Goal: Task Accomplishment & Management: Use online tool/utility

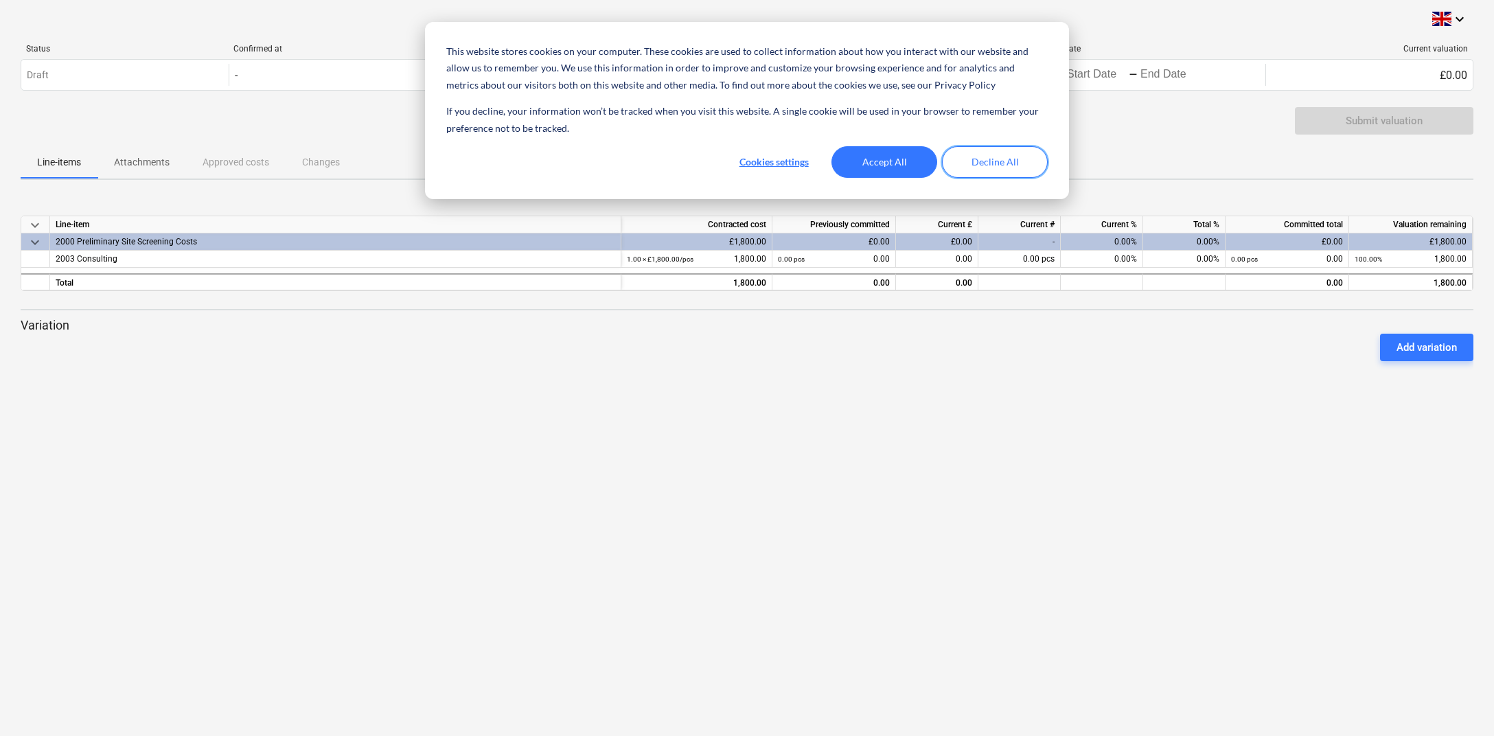
click at [977, 163] on button "Decline All" at bounding box center [995, 162] width 106 height 32
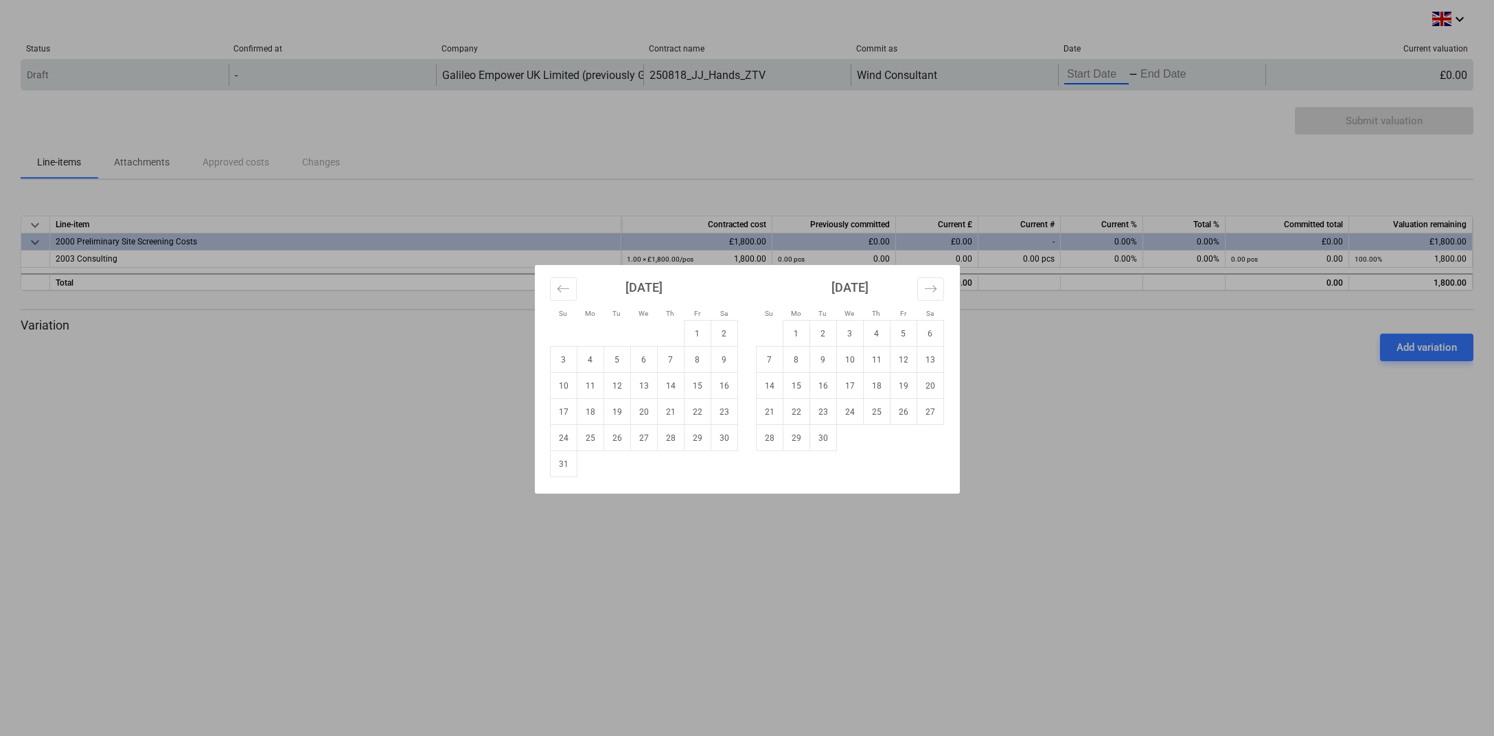
click at [1086, 71] on input "Start Date" at bounding box center [1097, 74] width 65 height 19
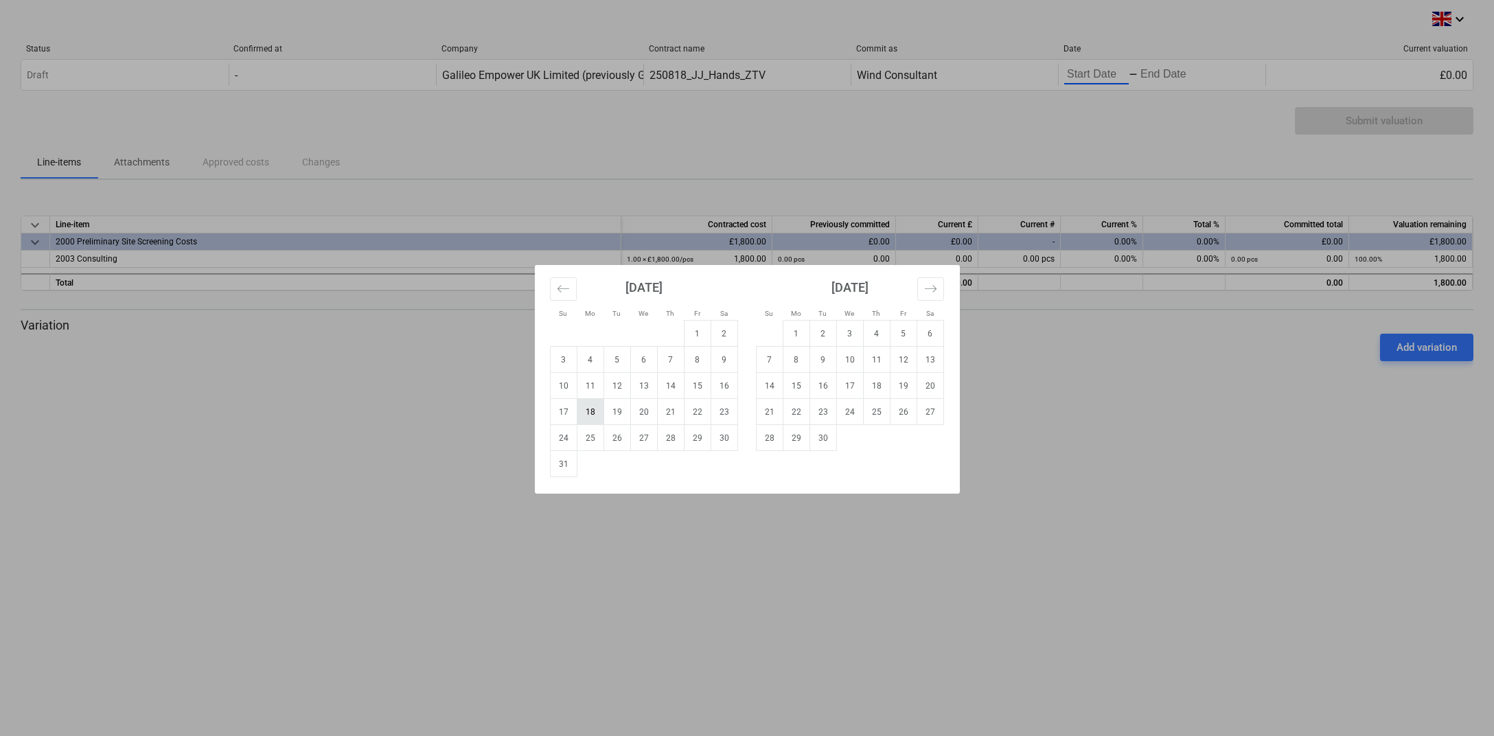
click at [594, 416] on td "18" at bounding box center [590, 412] width 27 height 26
type input "[DATE]"
click at [1154, 76] on div "Su Mo Tu We Th Fr Sa Su Mo Tu We Th Fr Sa [DATE] 1 2 3 4 5 6 7 8 9 10 11 12 13 …" at bounding box center [747, 368] width 1494 height 736
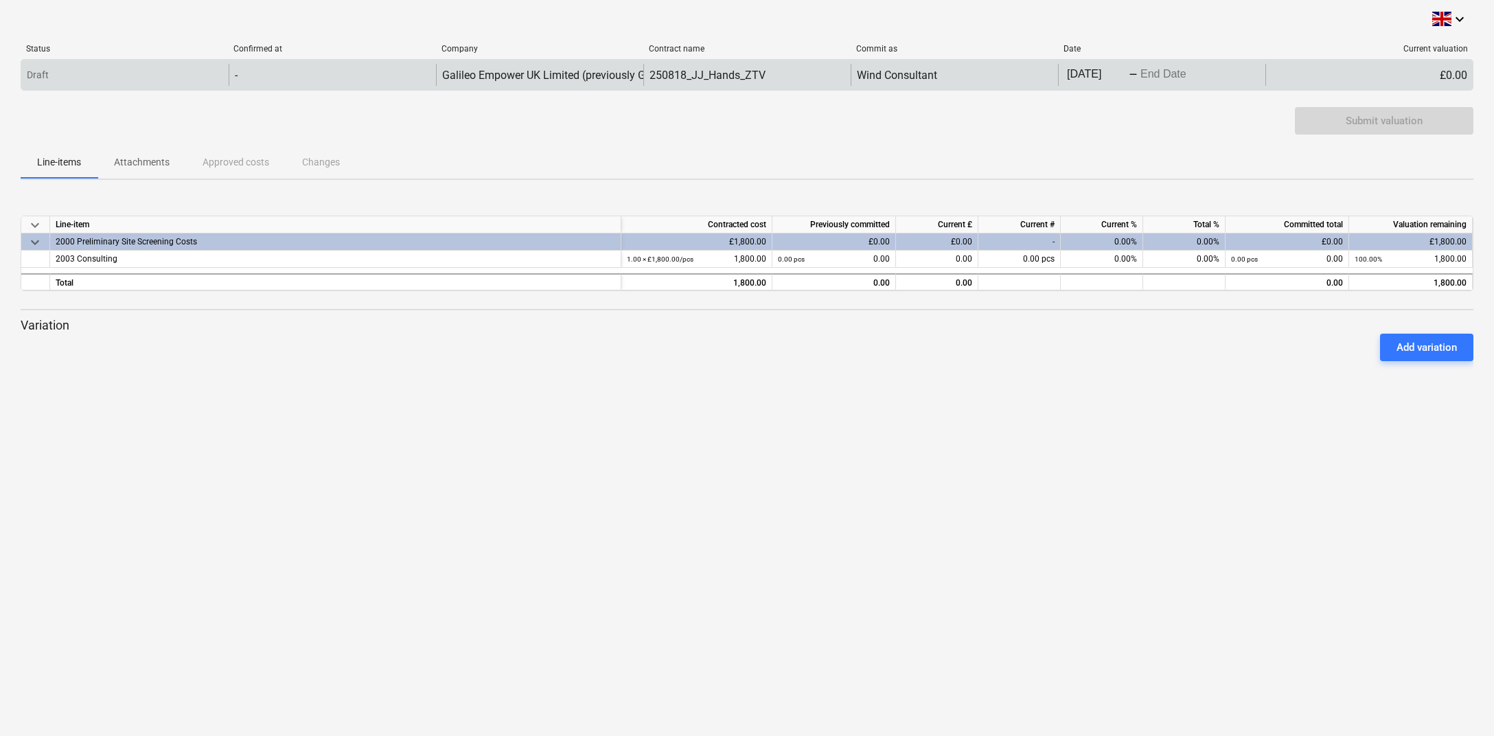
click at [1181, 84] on input "End Date" at bounding box center [1170, 74] width 65 height 19
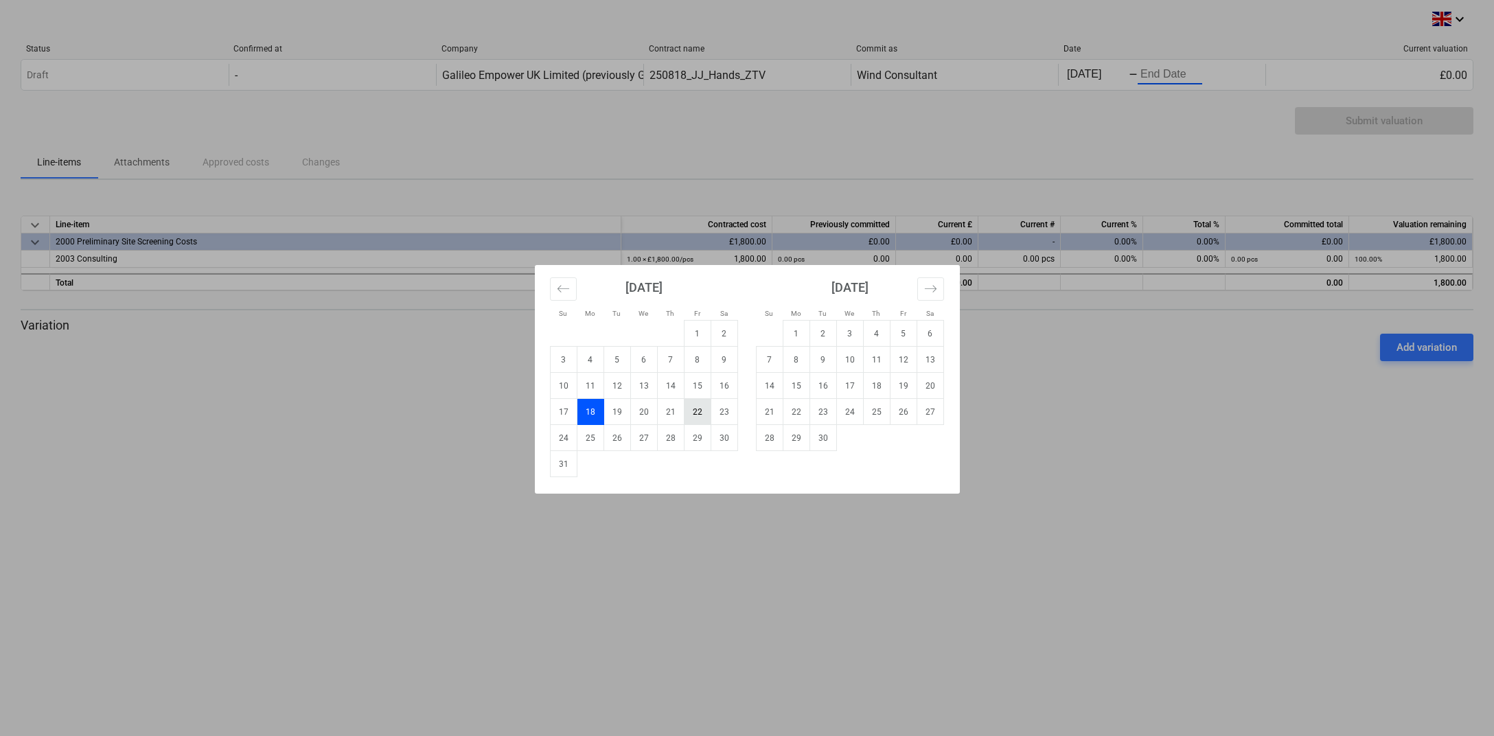
click at [701, 416] on td "22" at bounding box center [697, 412] width 27 height 26
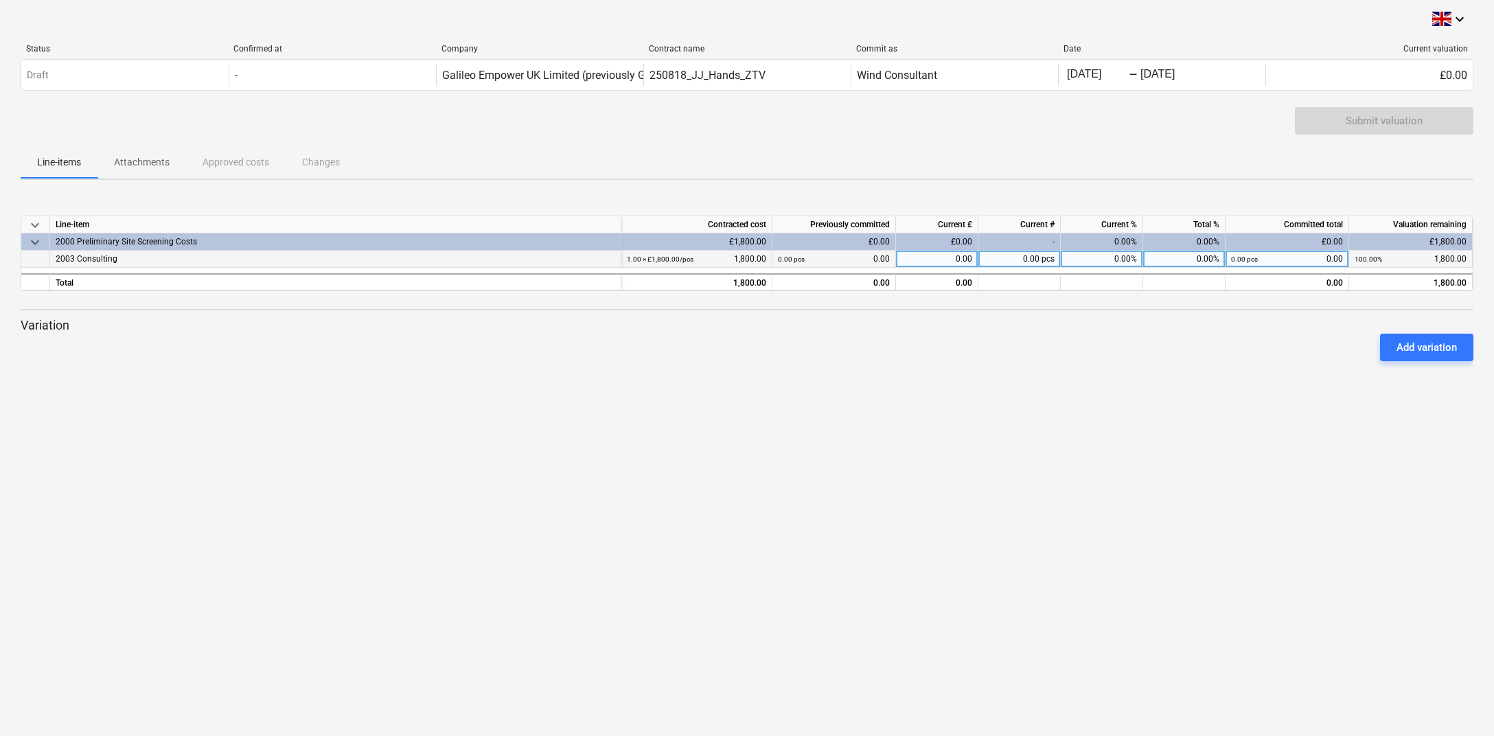
click at [950, 258] on div "0.00" at bounding box center [937, 259] width 82 height 17
type input "1800"
click at [1002, 259] on div "0.00 pcs" at bounding box center [1020, 259] width 82 height 17
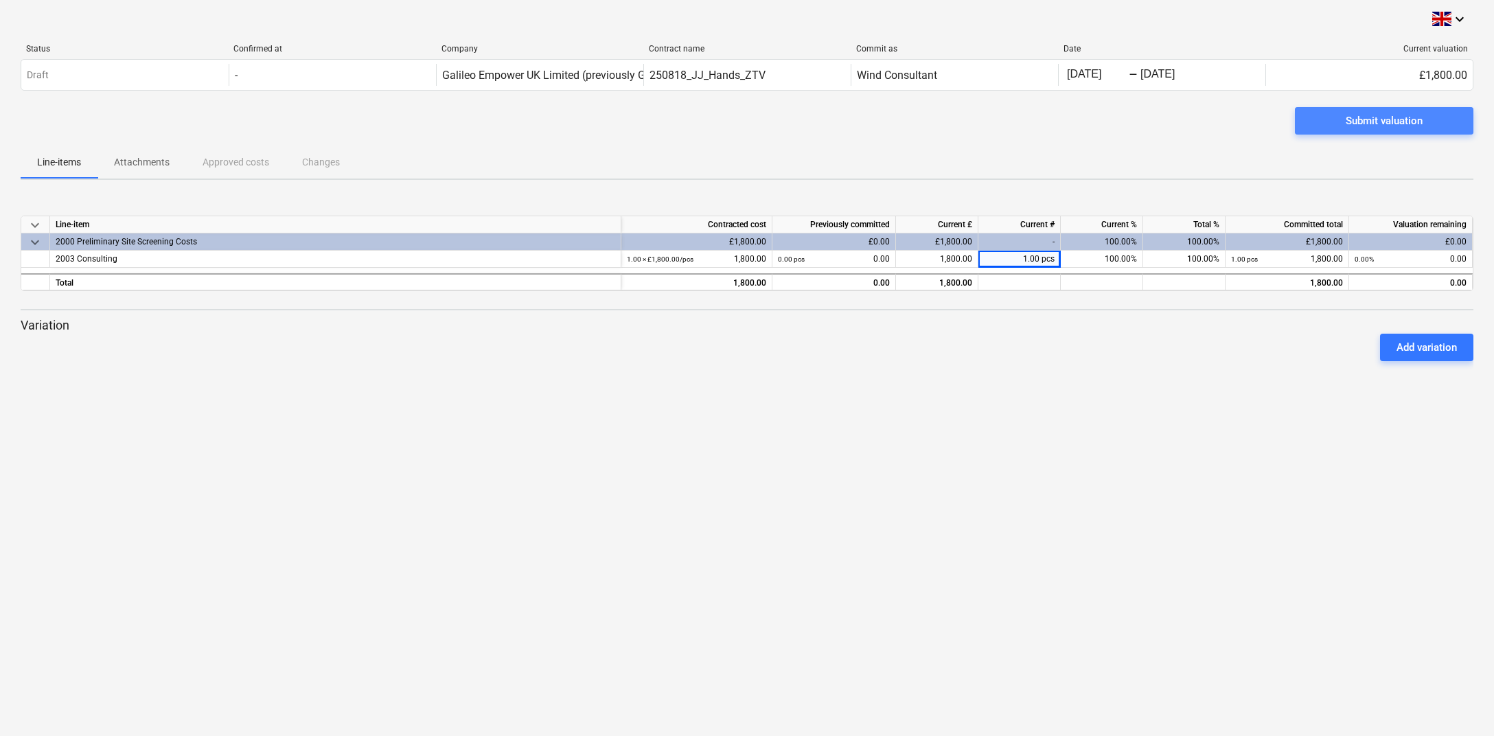
click at [1382, 122] on div "Submit valuation" at bounding box center [1384, 121] width 77 height 18
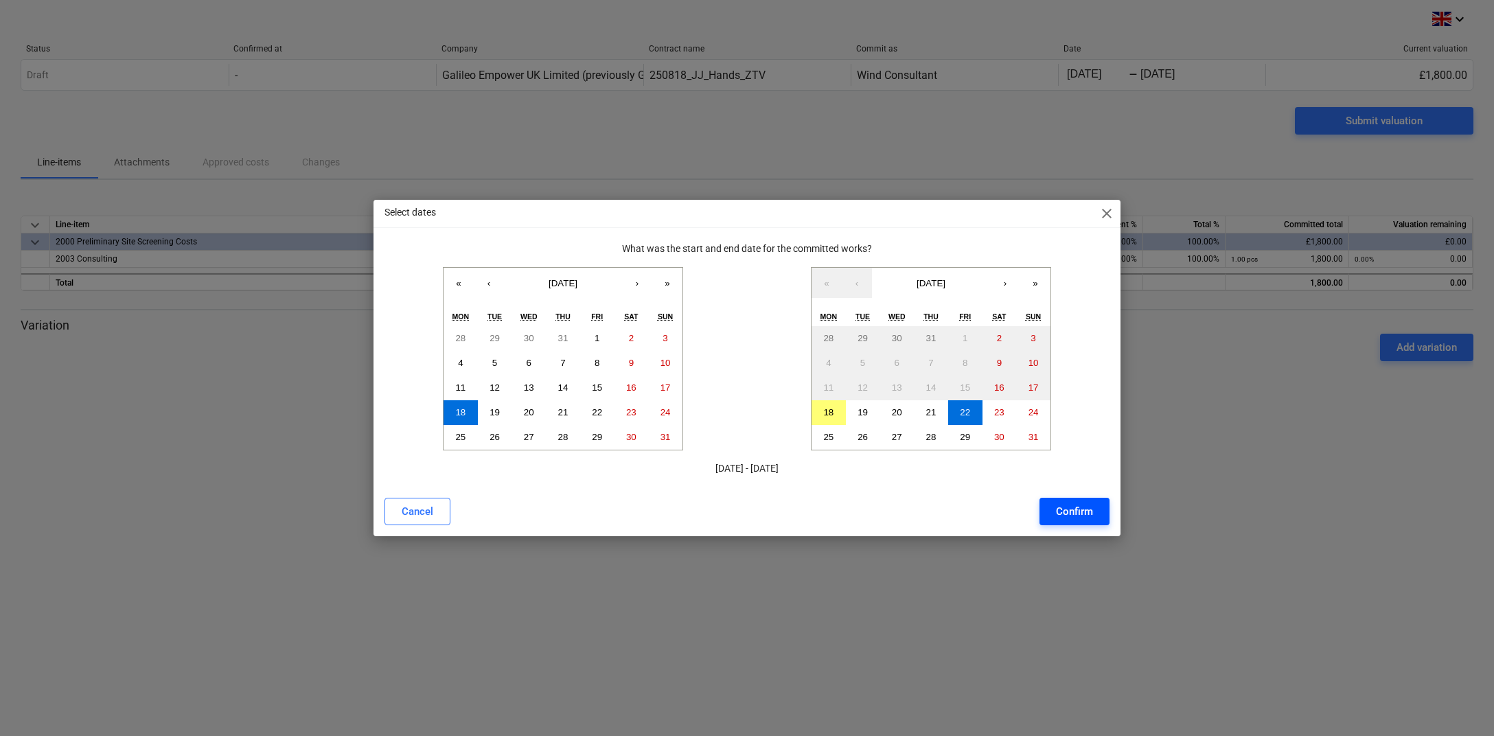
click at [1080, 507] on div "Confirm" at bounding box center [1074, 512] width 37 height 18
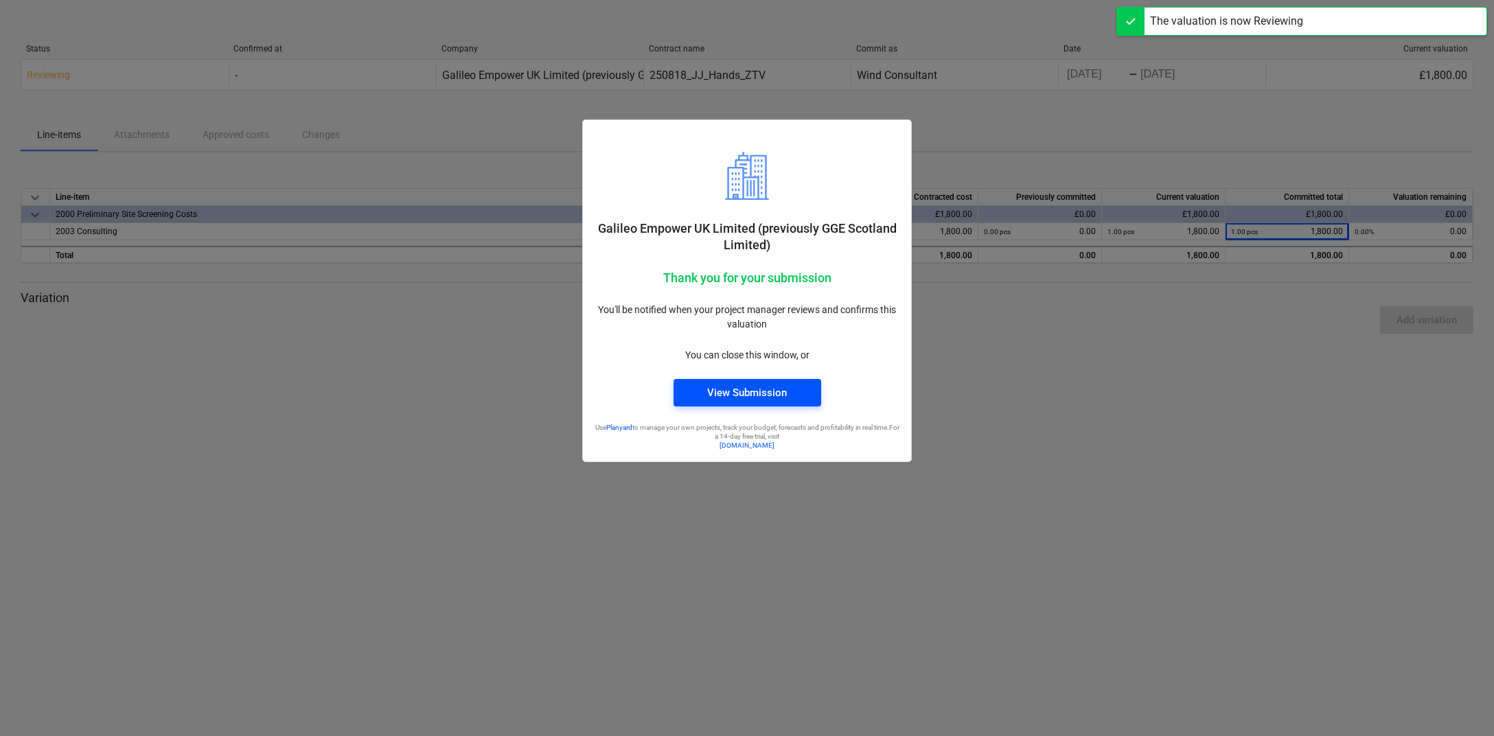
click at [782, 387] on div "View Submission" at bounding box center [747, 393] width 80 height 18
